Goal: Transaction & Acquisition: Register for event/course

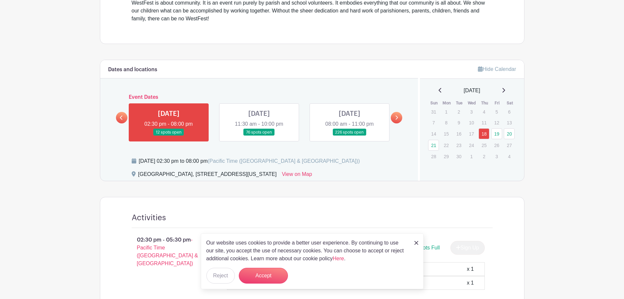
scroll to position [250, 0]
click at [259, 135] on link at bounding box center [259, 135] width 0 height 0
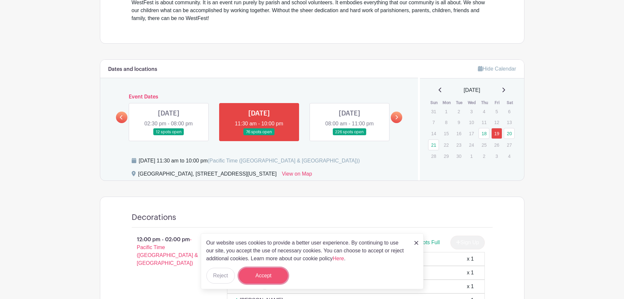
click at [263, 272] on button "Accept" at bounding box center [263, 275] width 49 height 16
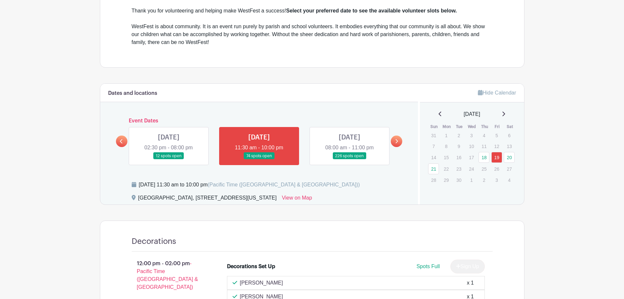
scroll to position [225, 0]
click at [169, 160] on link at bounding box center [169, 160] width 0 height 0
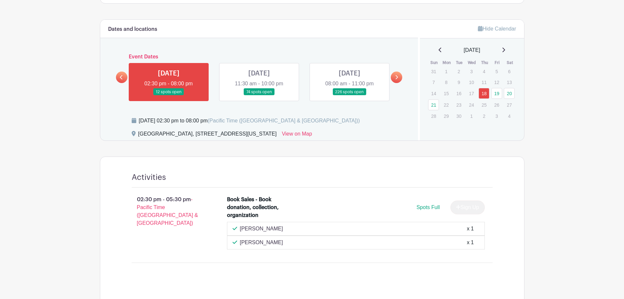
scroll to position [290, 0]
click at [259, 96] on link at bounding box center [259, 96] width 0 height 0
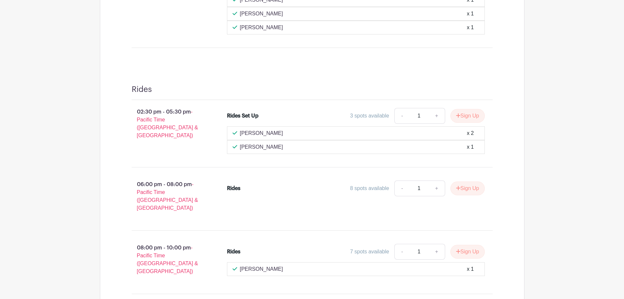
scroll to position [522, 0]
click at [469, 116] on button "Sign Up" at bounding box center [468, 116] width 34 height 14
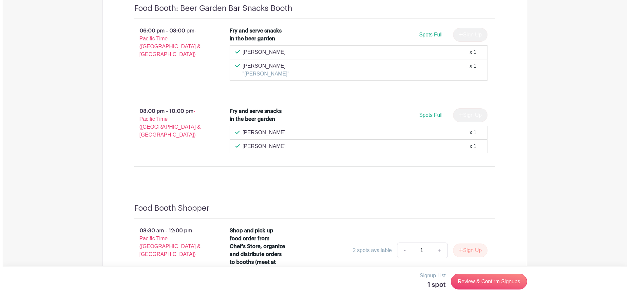
scroll to position [5381, 0]
click at [508, 283] on link "Review & Confirm Signups" at bounding box center [486, 281] width 76 height 16
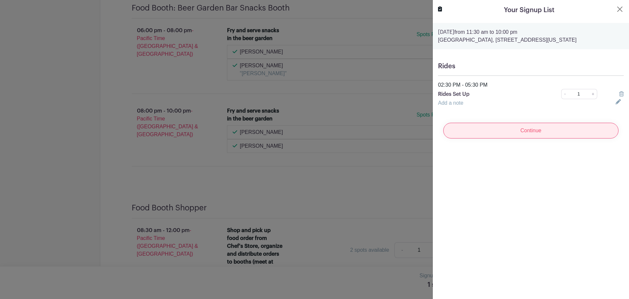
click at [538, 128] on input "Continue" at bounding box center [530, 131] width 175 height 16
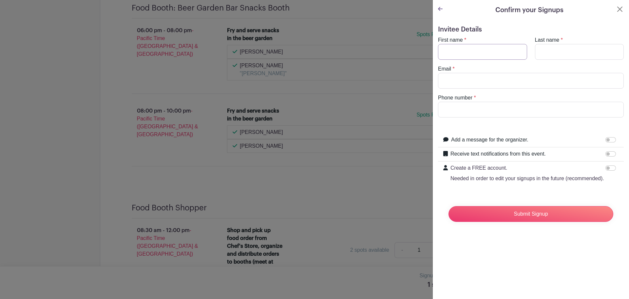
click at [486, 56] on input "First name" at bounding box center [482, 52] width 89 height 16
type input "ronan"
type input "[PERSON_NAME]"
type input "[EMAIL_ADDRESS][DOMAIN_NAME]"
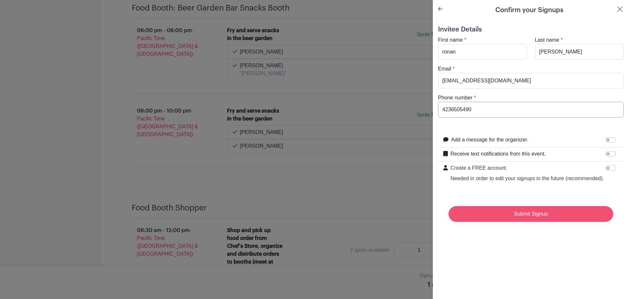
type input "4236505490"
click at [561, 222] on input "Submit Signup" at bounding box center [531, 214] width 165 height 16
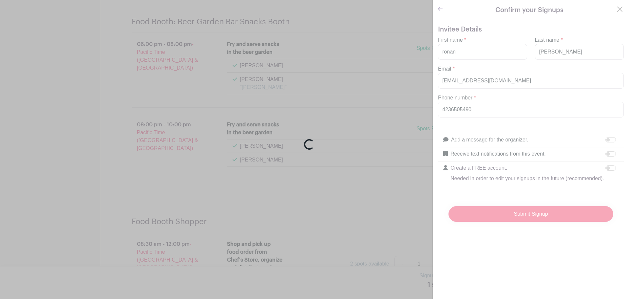
scroll to position [5395, 0]
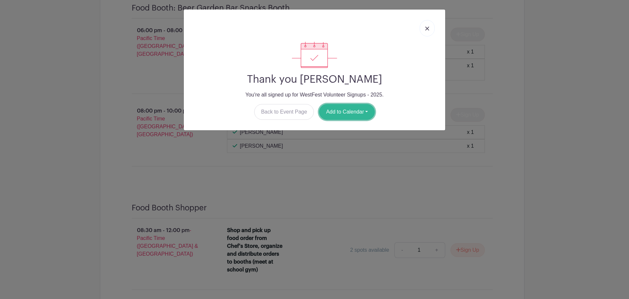
click at [369, 111] on button "Add to Calendar" at bounding box center [347, 112] width 56 height 16
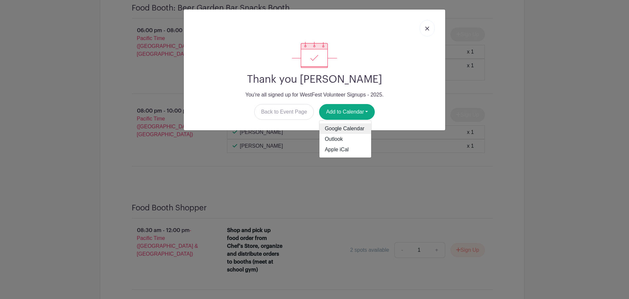
click at [357, 128] on link "Google Calendar" at bounding box center [346, 128] width 52 height 10
